Goal: Task Accomplishment & Management: Use online tool/utility

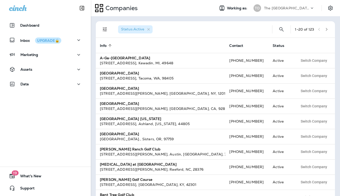
click at [273, 9] on p "The [GEOGRAPHIC_DATA]" at bounding box center [286, 8] width 45 height 4
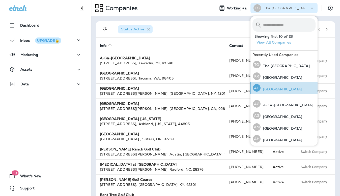
click at [275, 90] on p "[GEOGRAPHIC_DATA]" at bounding box center [282, 89] width 42 height 4
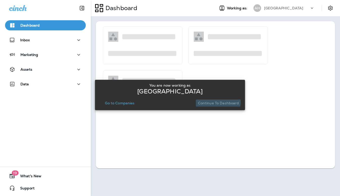
click at [212, 101] on p "Continue to Dashboard" at bounding box center [218, 103] width 41 height 4
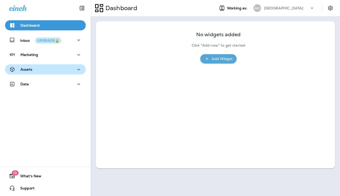
click at [62, 67] on div "Assets" at bounding box center [45, 69] width 73 height 6
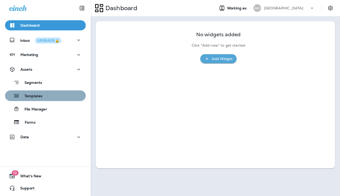
click at [56, 96] on div "Templates" at bounding box center [45, 96] width 77 height 8
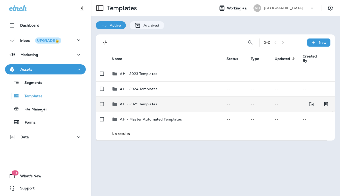
click at [140, 104] on p "AH - 2025 Templates" at bounding box center [138, 104] width 37 height 4
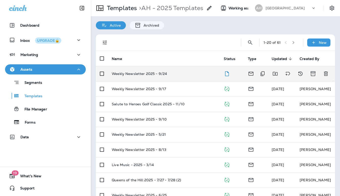
click at [147, 77] on td "Weekly Newsletter 2025 - 9/24" at bounding box center [164, 73] width 112 height 15
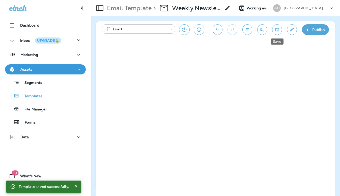
click at [274, 32] on button "Save" at bounding box center [278, 29] width 10 height 11
